Goal: Navigation & Orientation: Understand site structure

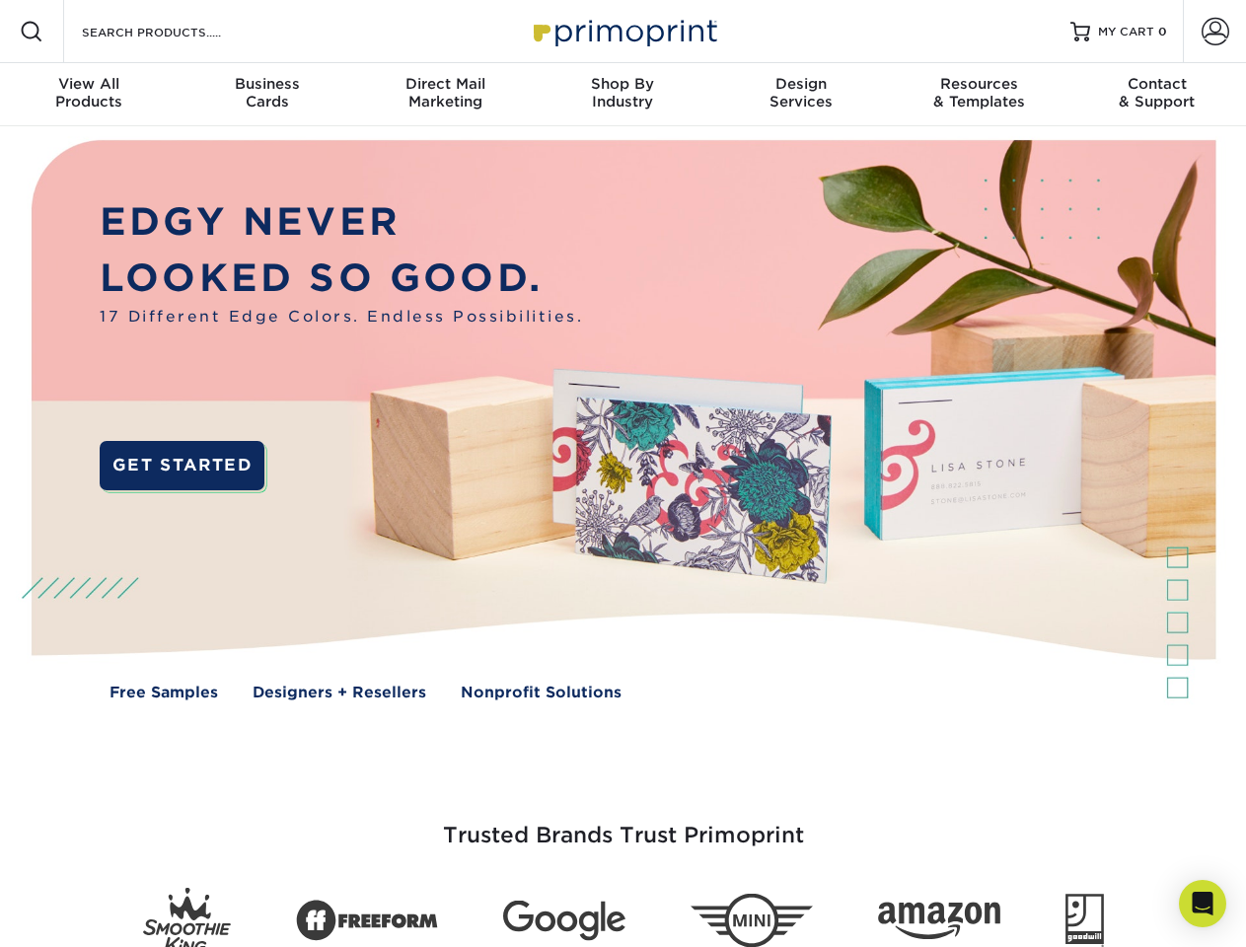
click at [622, 473] on img at bounding box center [622, 434] width 1233 height 616
click at [32, 32] on span at bounding box center [32, 32] width 24 height 24
click at [1214, 32] on span at bounding box center [1215, 32] width 28 height 28
click at [89, 95] on div "View All Products" at bounding box center [89, 93] width 178 height 36
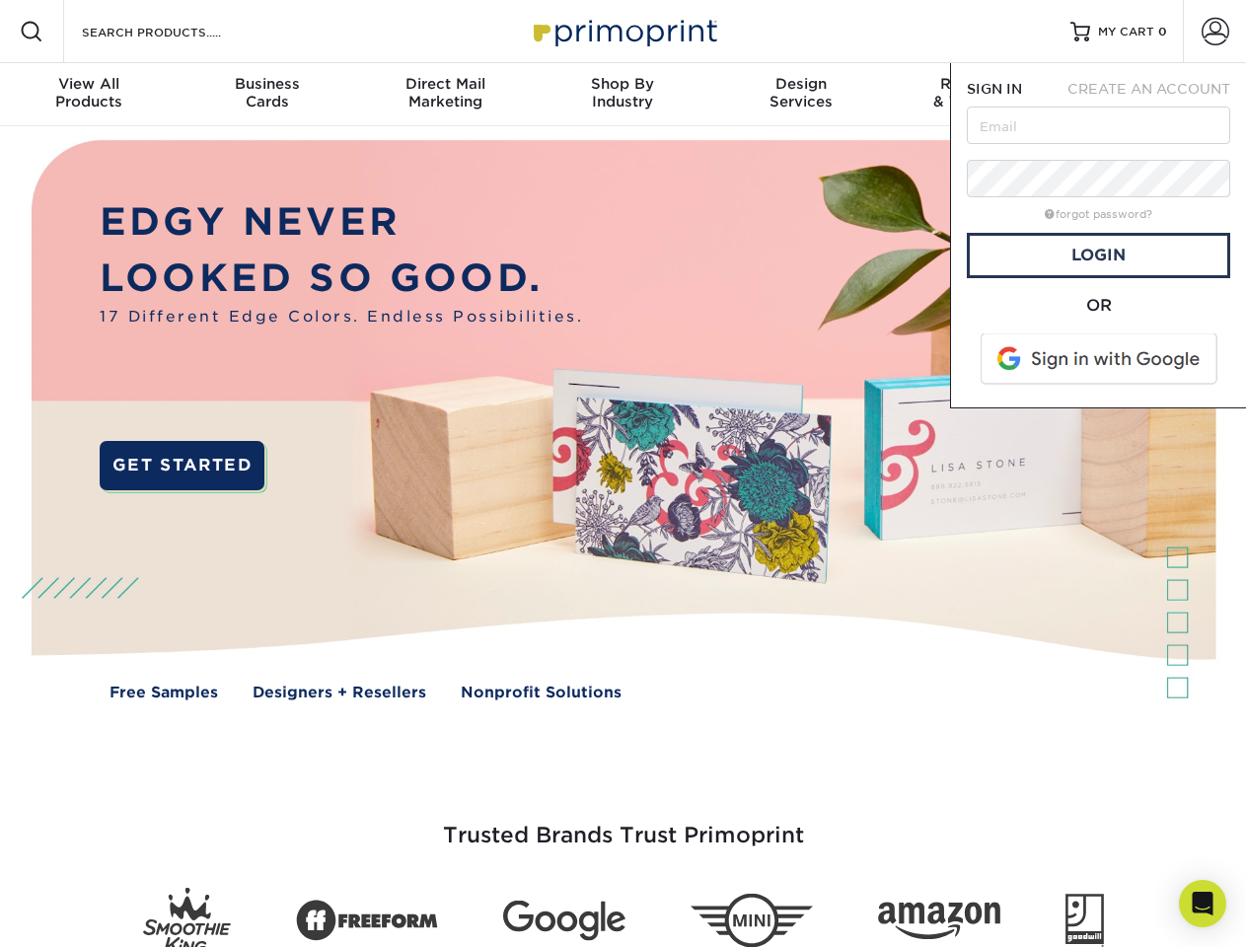
click at [266, 95] on div "Business Cards" at bounding box center [267, 93] width 178 height 36
click at [445, 95] on div "Direct Mail Marketing" at bounding box center [445, 93] width 178 height 36
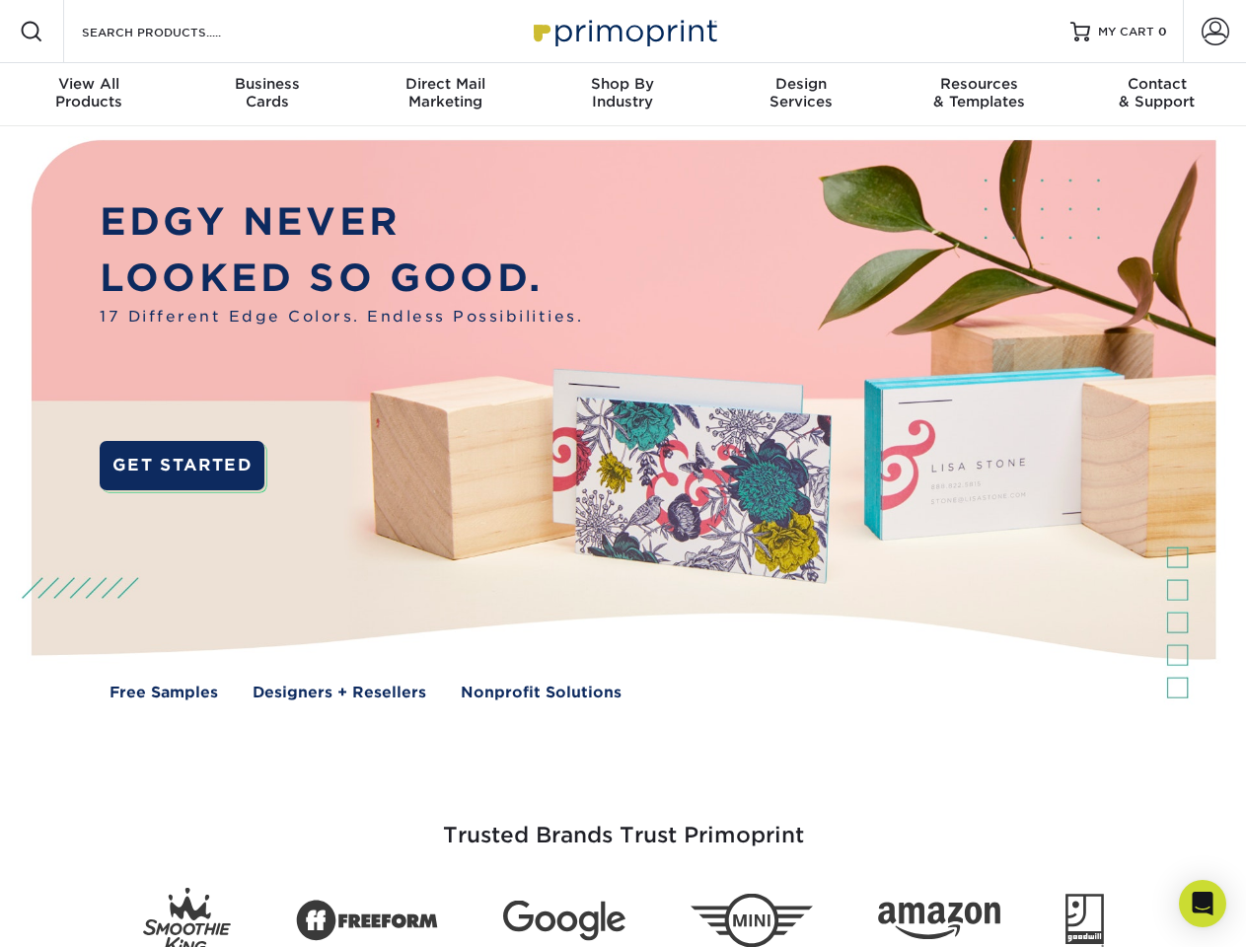
click at [622, 95] on div "Shop By Industry" at bounding box center [623, 93] width 178 height 36
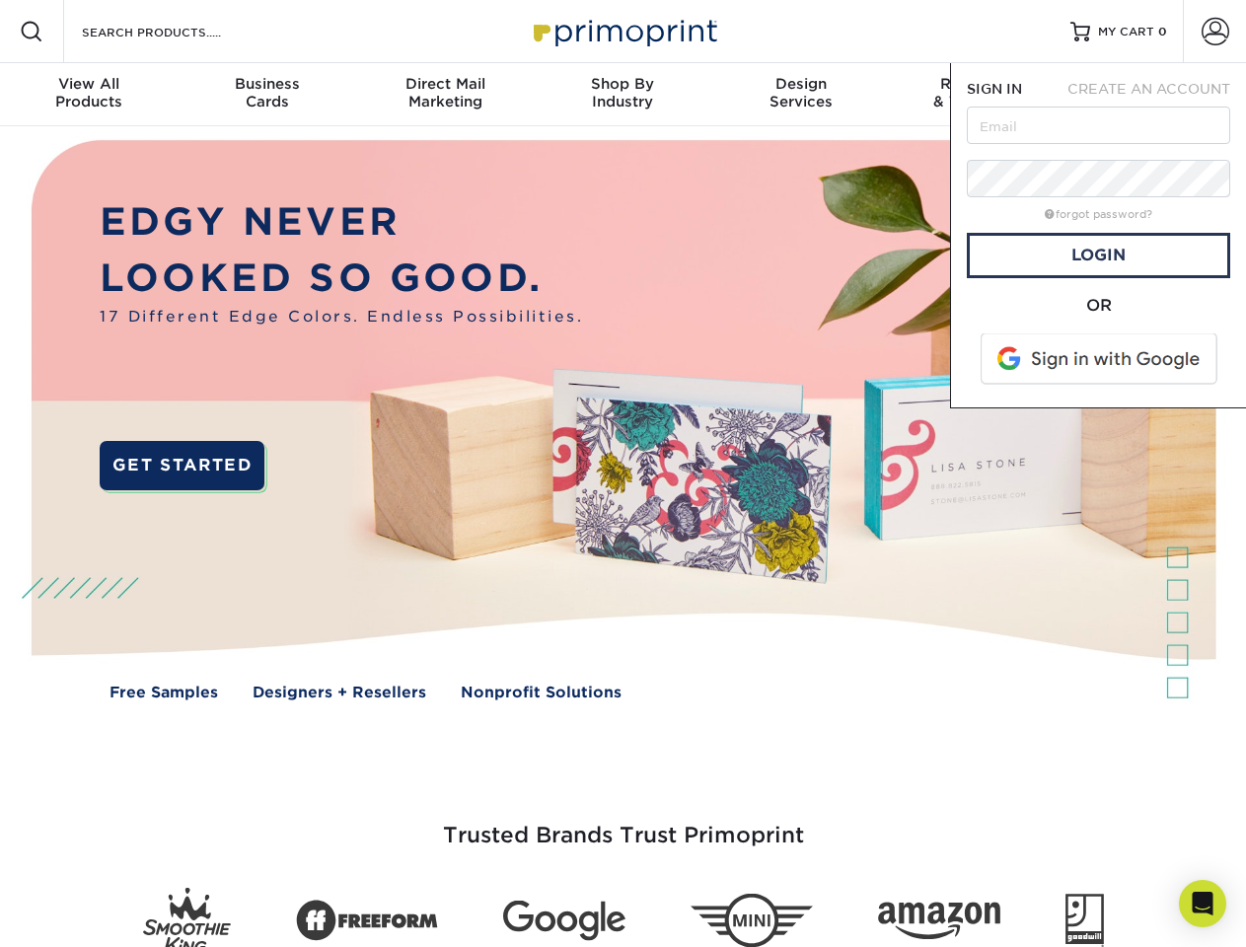
click at [801, 95] on div "Design Services" at bounding box center [801, 93] width 178 height 36
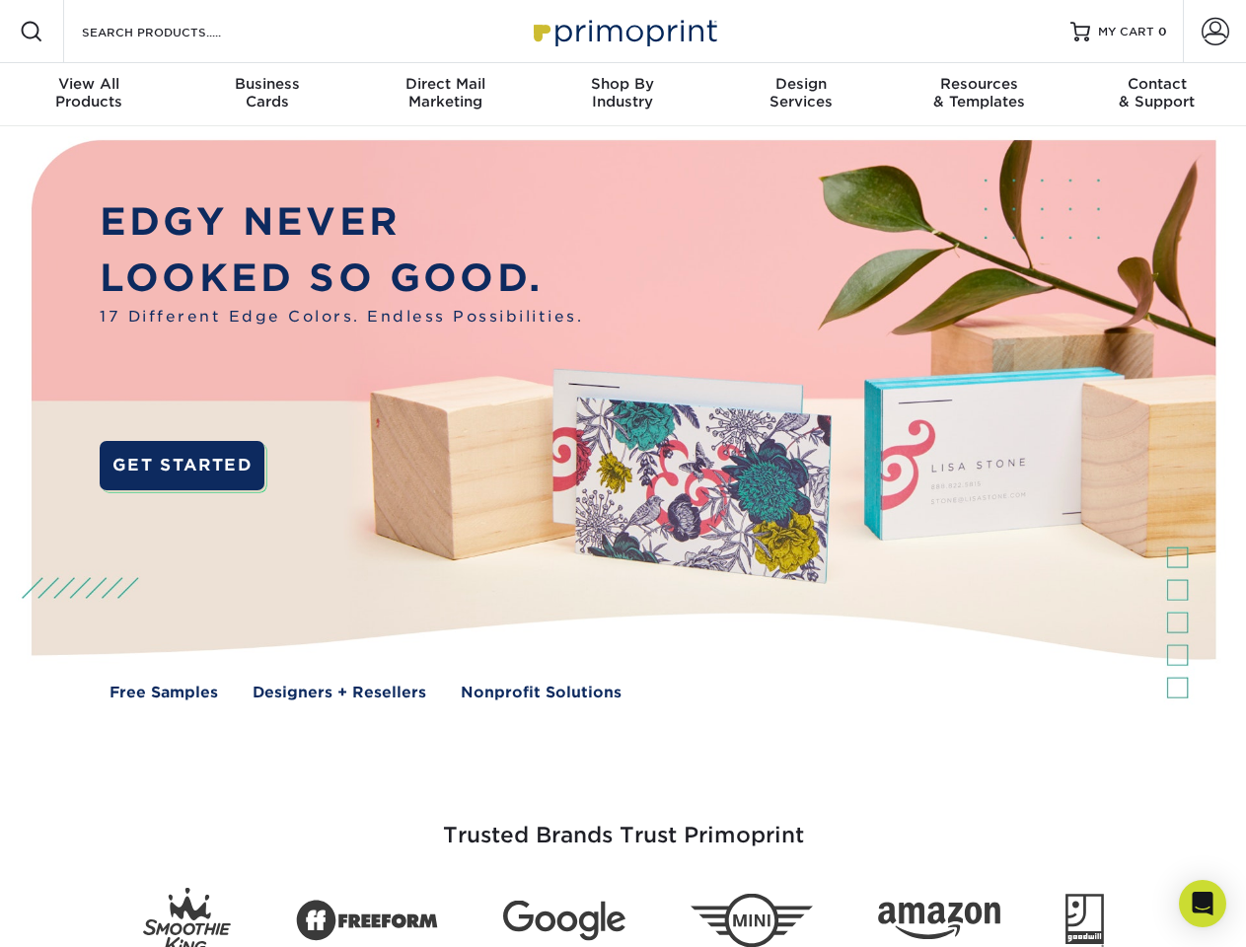
click at [978, 95] on span "SIGN IN" at bounding box center [994, 89] width 55 height 16
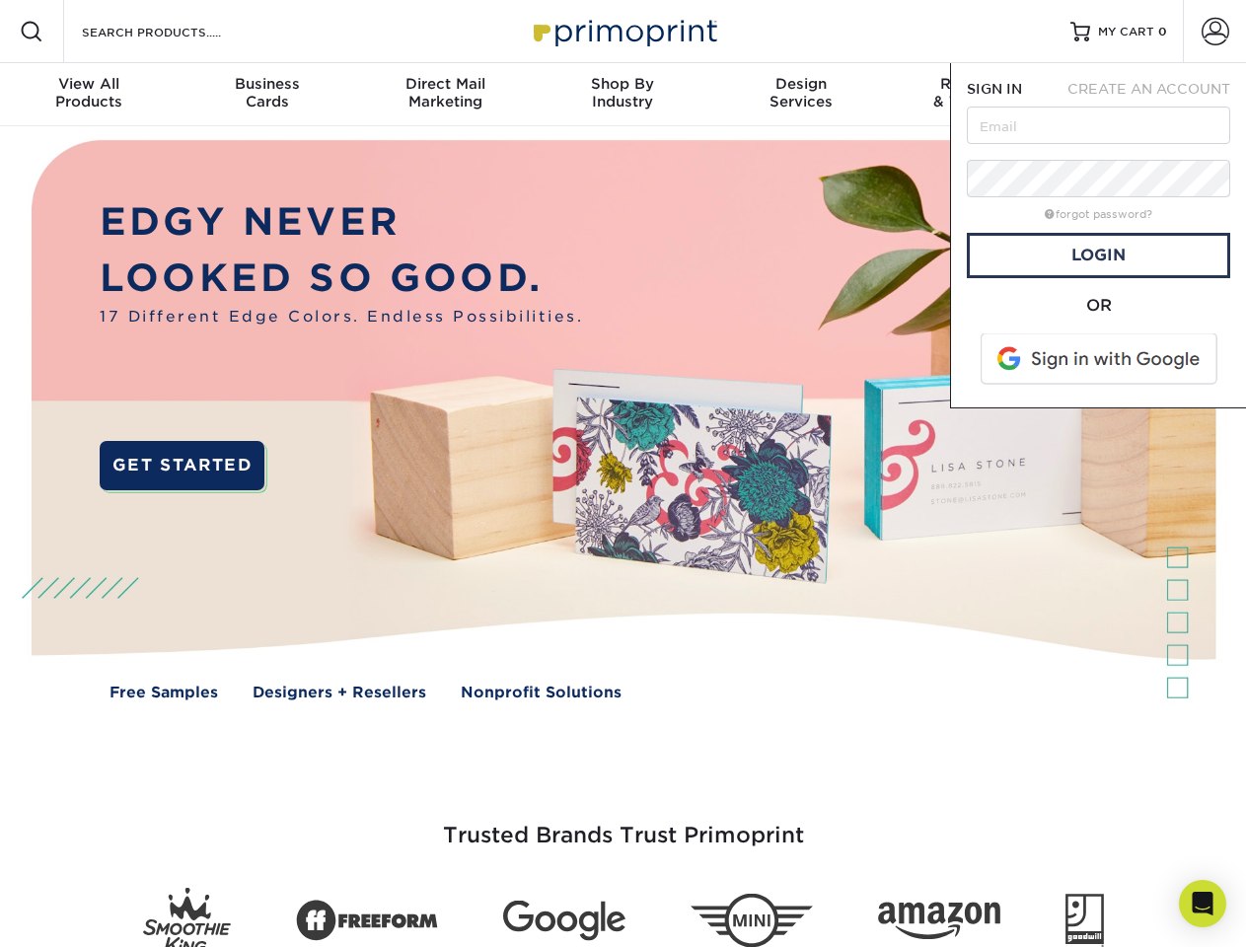
click at [1157, 95] on div "Contact & Support" at bounding box center [1157, 93] width 178 height 36
